Goal: Find specific page/section: Find specific page/section

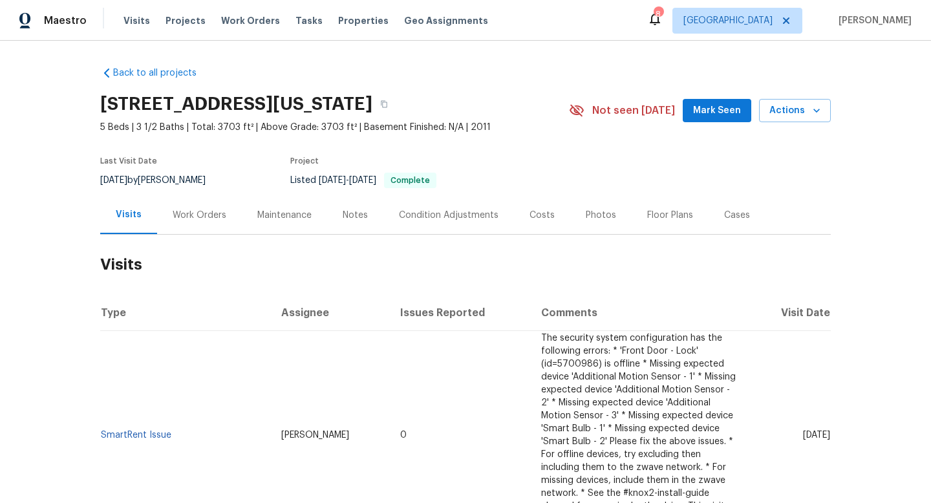
click at [189, 226] on div "Work Orders" at bounding box center [199, 215] width 85 height 38
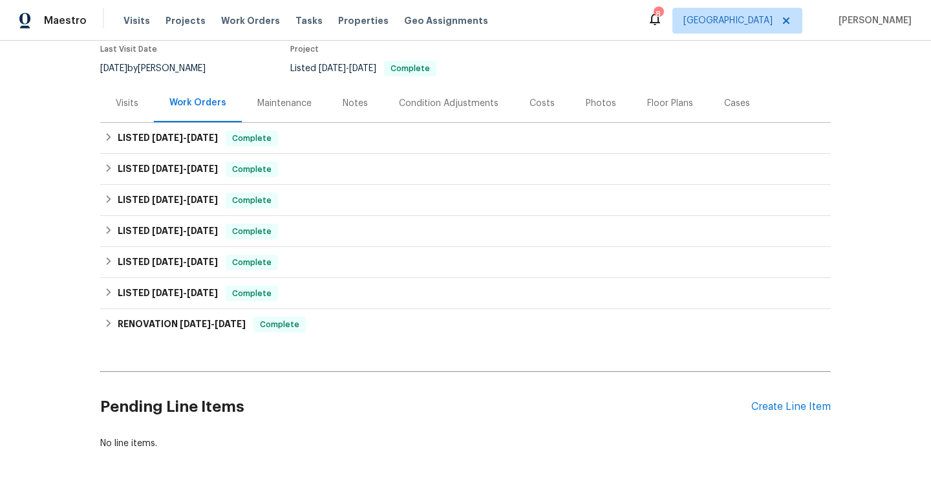
scroll to position [111, 0]
click at [181, 138] on span "9/16/25" at bounding box center [167, 138] width 31 height 9
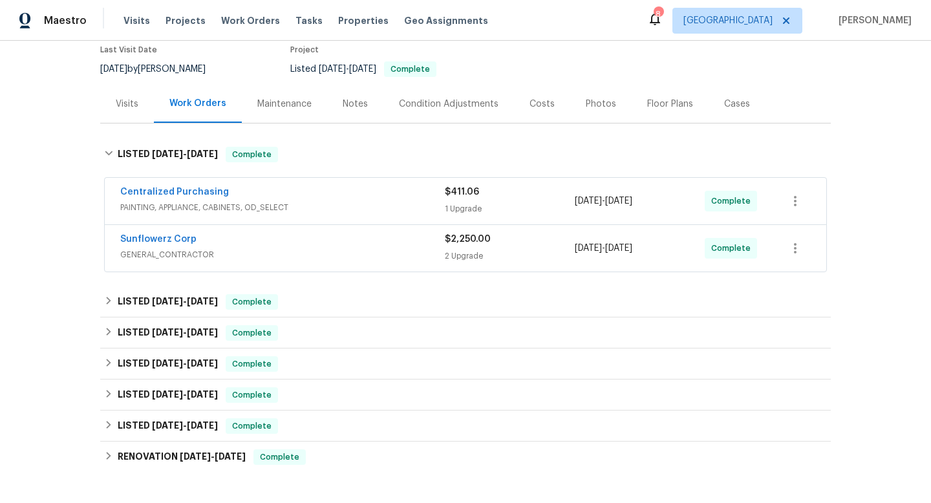
click at [341, 242] on div "Sunflowerz Corp" at bounding box center [282, 241] width 324 height 16
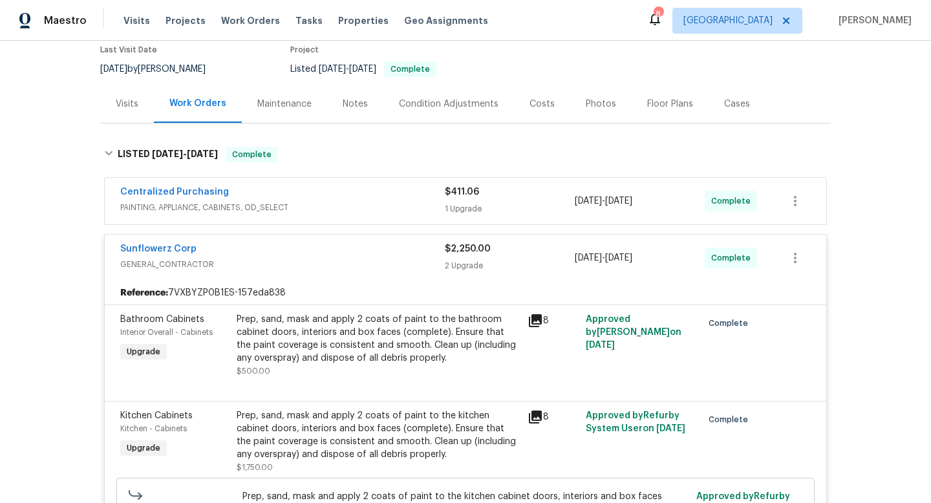
click at [357, 190] on div "Centralized Purchasing" at bounding box center [282, 193] width 324 height 16
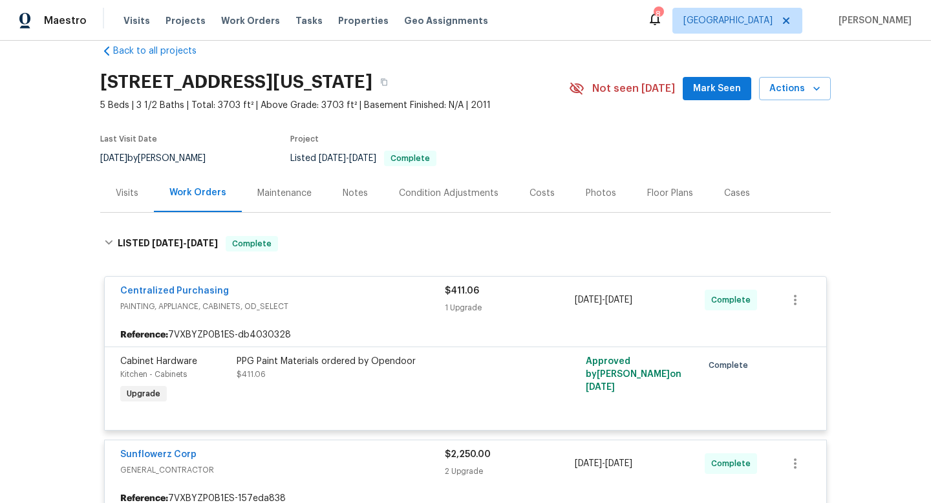
scroll to position [0, 0]
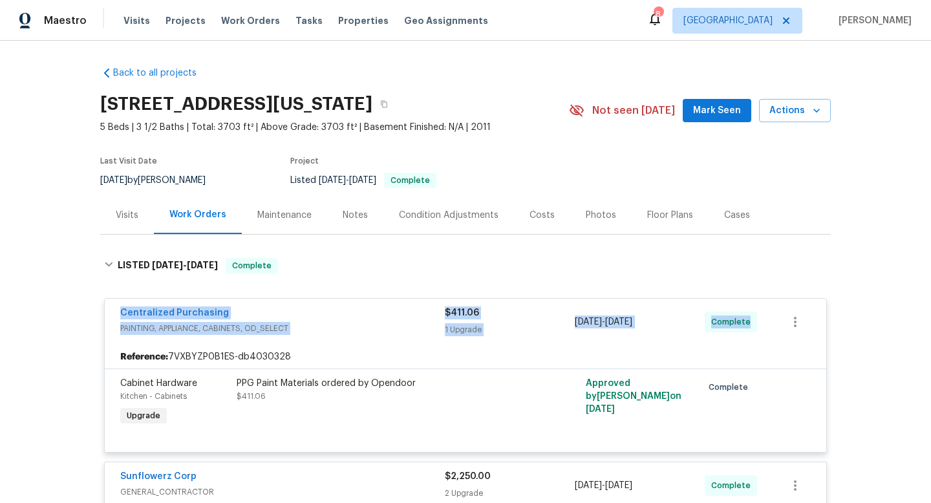
drag, startPoint x: 113, startPoint y: 311, endPoint x: 763, endPoint y: 333, distance: 649.9
click at [763, 334] on div "Centralized Purchasing PAINTING, APPLIANCE, CABINETS, OD_SELECT $411.06 1 Upgra…" at bounding box center [465, 322] width 721 height 47
copy div "Centralized Purchasing PAINTING, APPLIANCE, CABINETS, OD_SELECT $411.06 1 Upgra…"
